Goal: Transaction & Acquisition: Purchase product/service

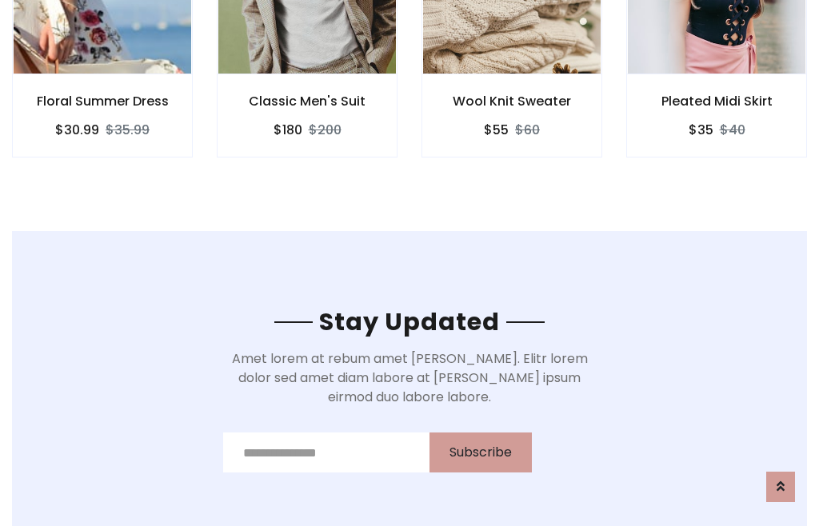
scroll to position [2409, 0]
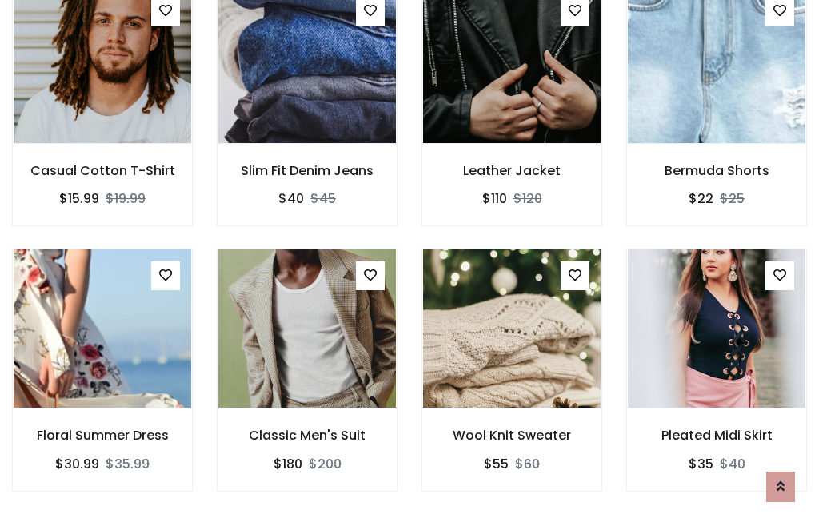
click at [410, 262] on div "Wool Knit Sweater $55 $60" at bounding box center [512, 381] width 205 height 265
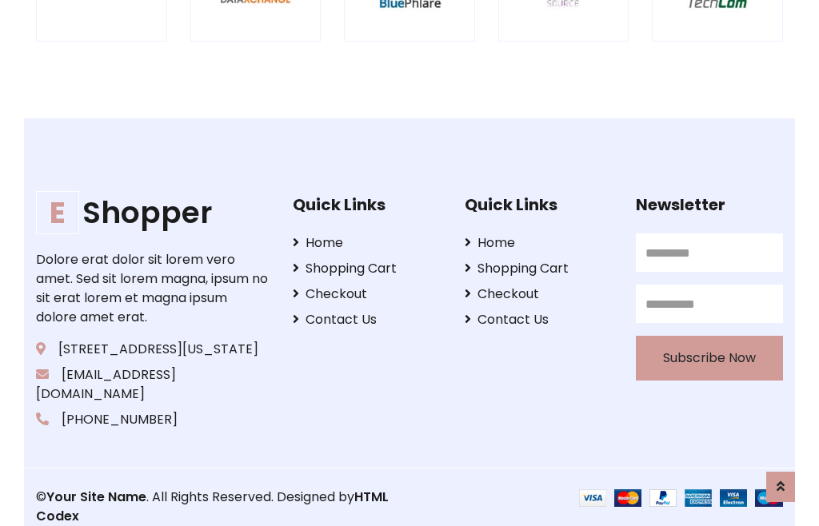
scroll to position [3045, 0]
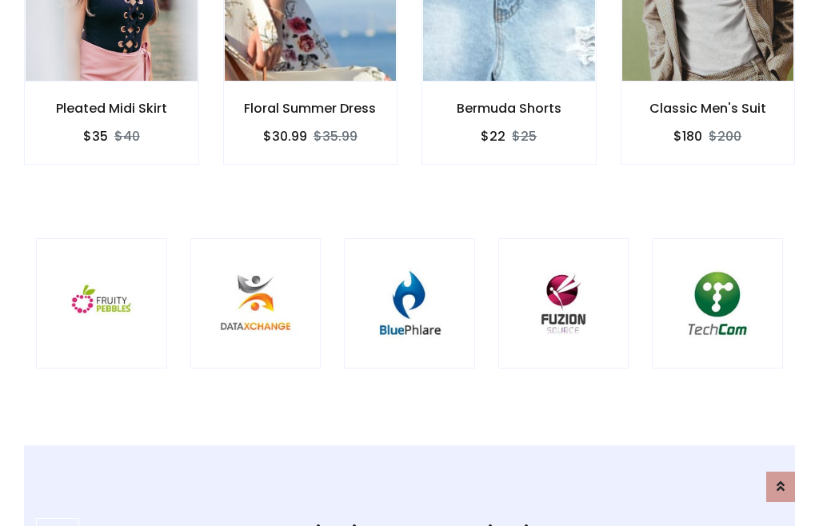
click at [410, 263] on img at bounding box center [409, 303] width 91 height 91
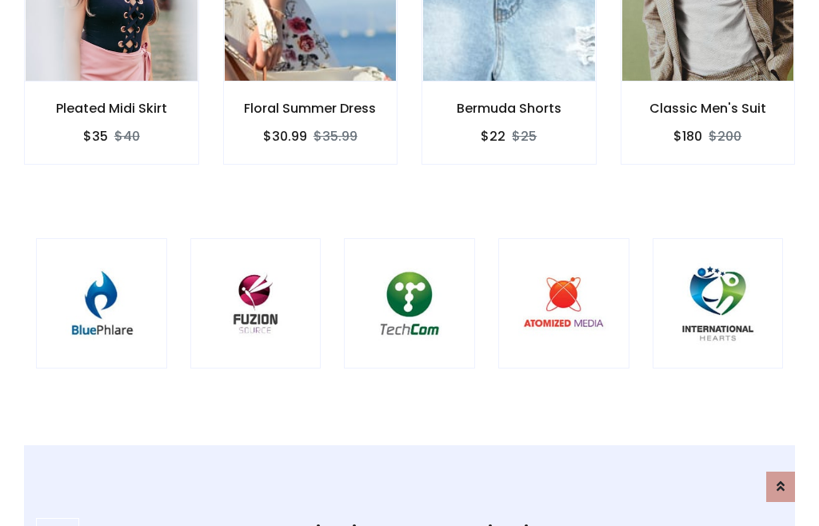
click at [410, 263] on img at bounding box center [409, 303] width 91 height 91
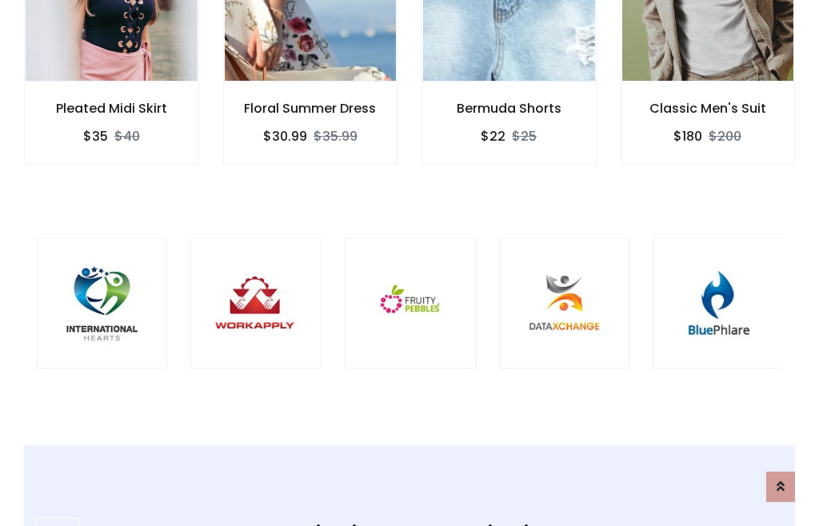
click at [410, 263] on img at bounding box center [410, 303] width 91 height 91
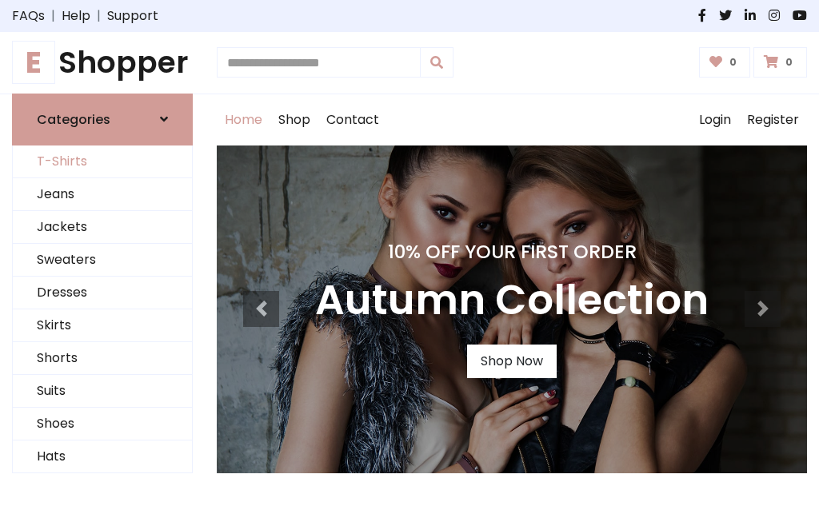
click at [102, 162] on link "T-Shirts" at bounding box center [102, 162] width 179 height 33
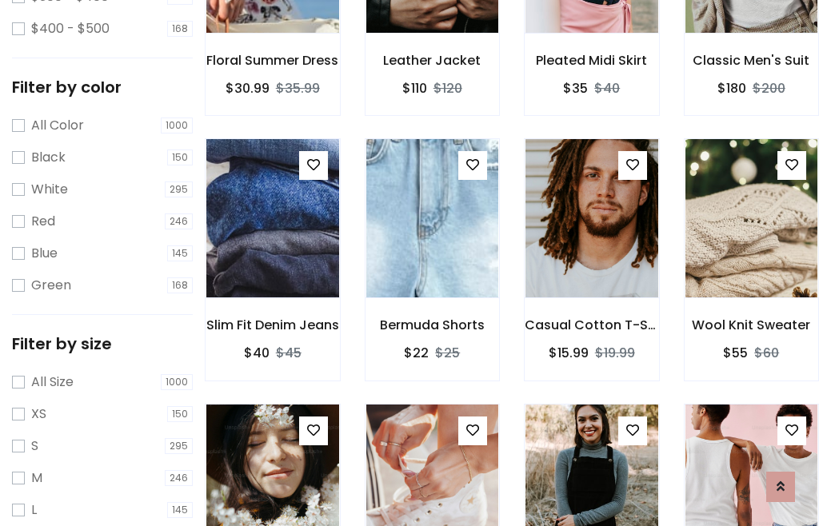
scroll to position [148, 0]
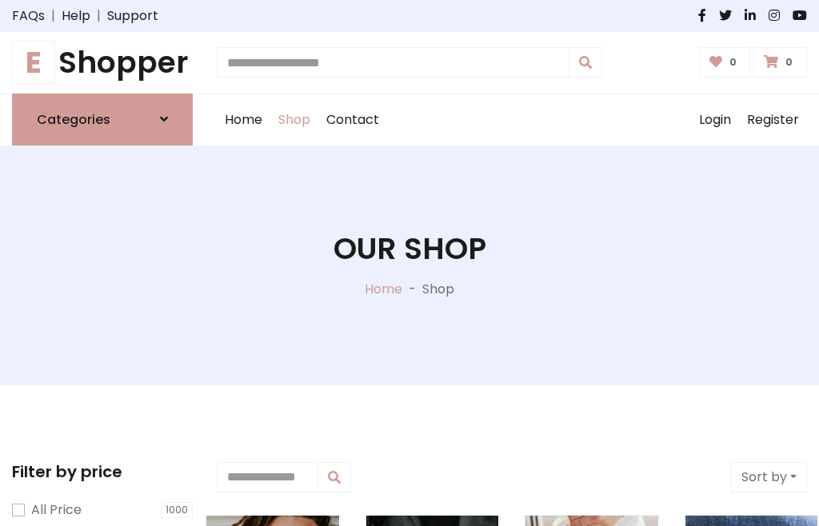
click at [102, 62] on h1 "E Shopper" at bounding box center [102, 63] width 181 height 36
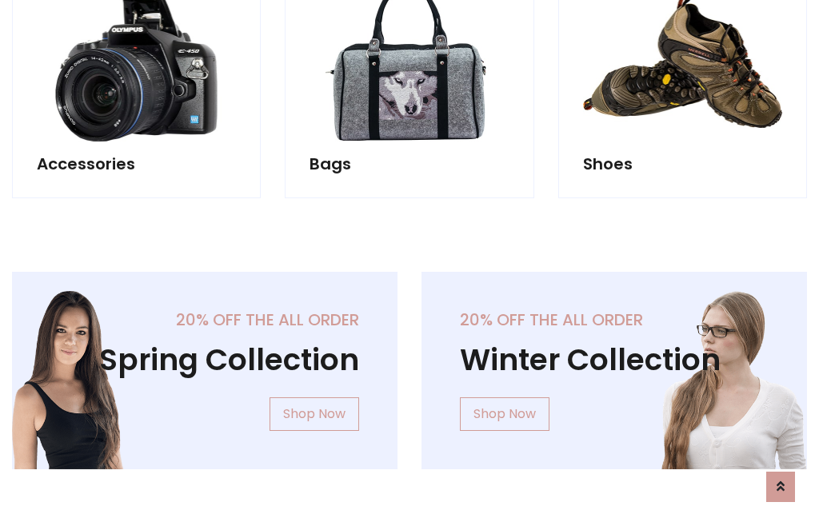
scroll to position [1554, 0]
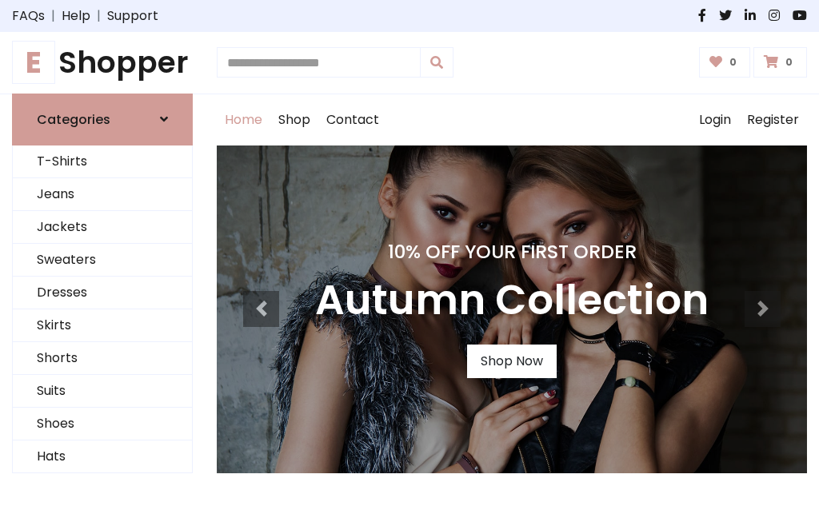
scroll to position [525, 0]
